Goal: Find specific page/section: Find specific page/section

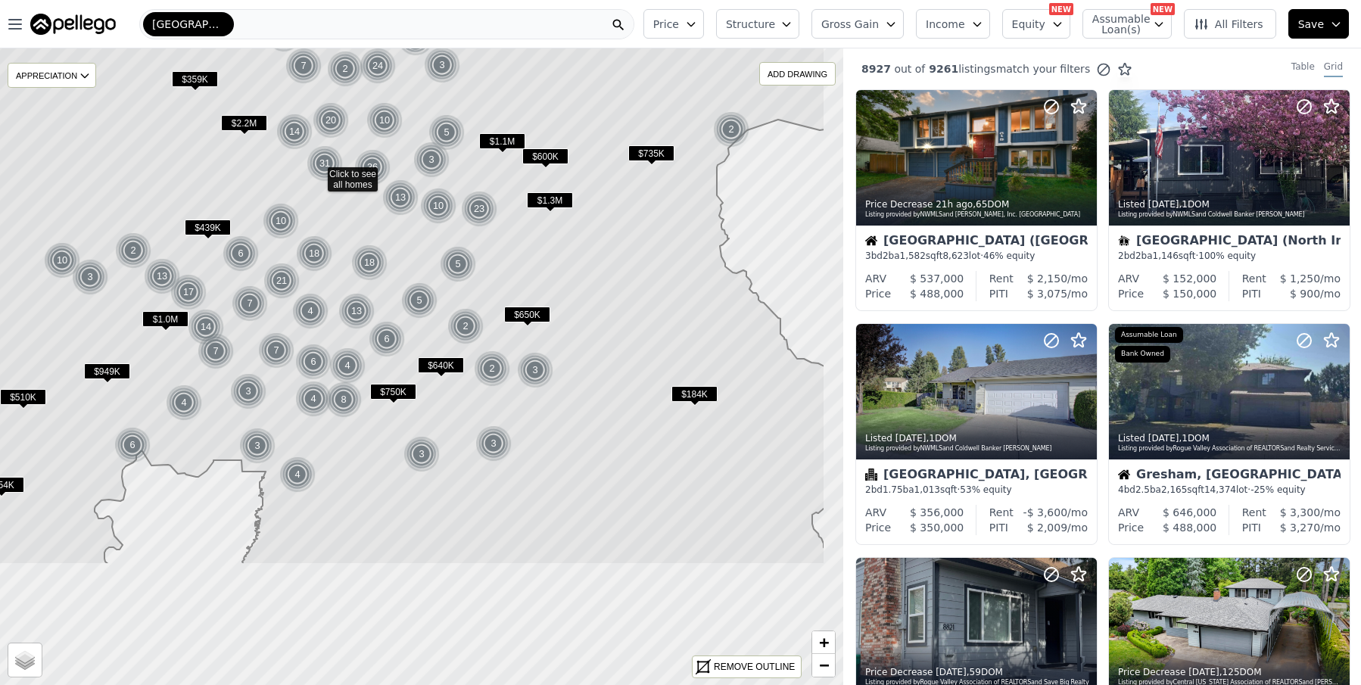
drag, startPoint x: 504, startPoint y: 491, endPoint x: 405, endPoint y: 302, distance: 213.6
click at [402, 305] on icon at bounding box center [317, 181] width 1015 height 767
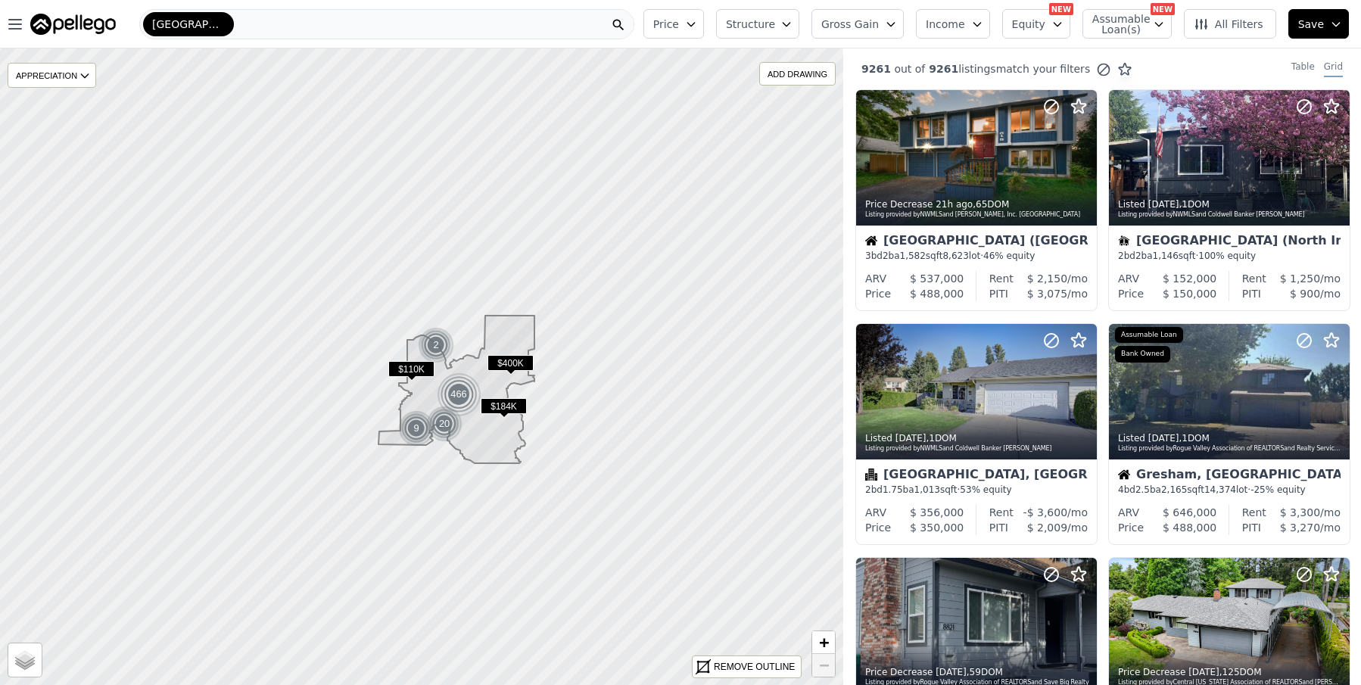
click at [258, 20] on div "[GEOGRAPHIC_DATA]-[GEOGRAPHIC_DATA]-[GEOGRAPHIC_DATA]" at bounding box center [386, 24] width 495 height 30
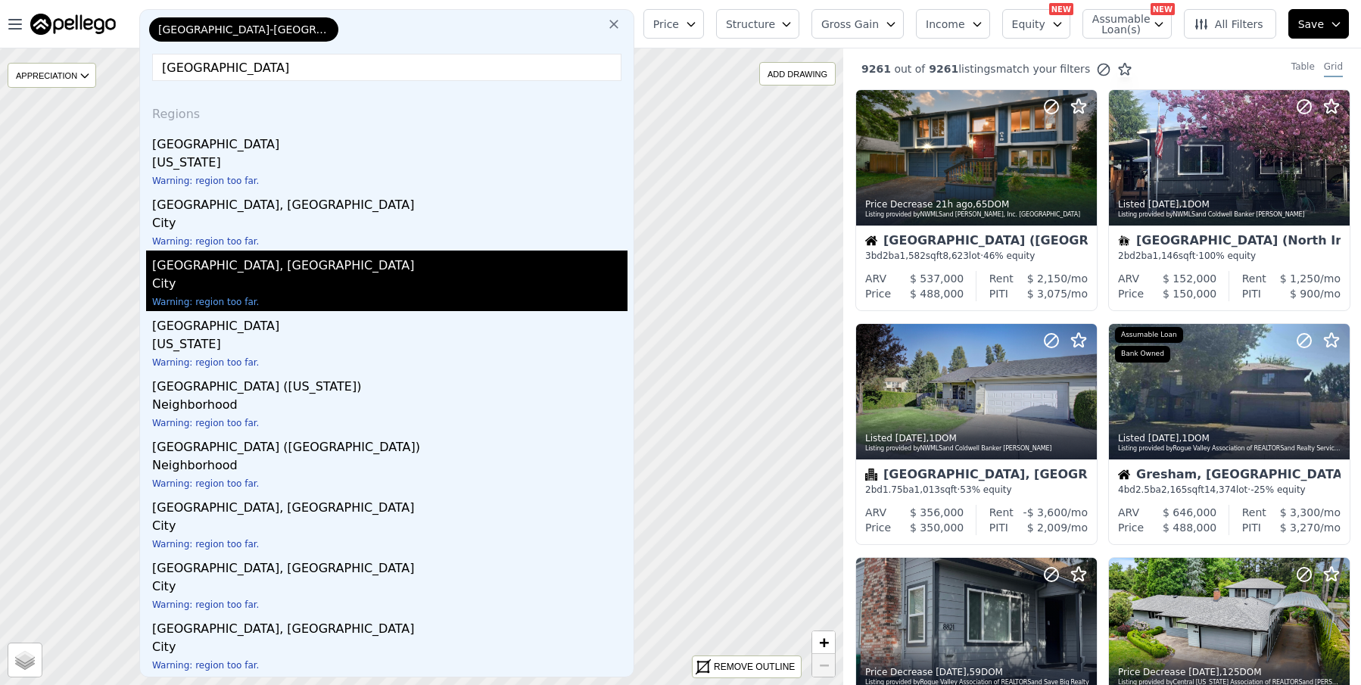
type input "[GEOGRAPHIC_DATA]"
click at [194, 262] on div "[GEOGRAPHIC_DATA], [GEOGRAPHIC_DATA]" at bounding box center [389, 263] width 475 height 24
